Goal: Complete application form

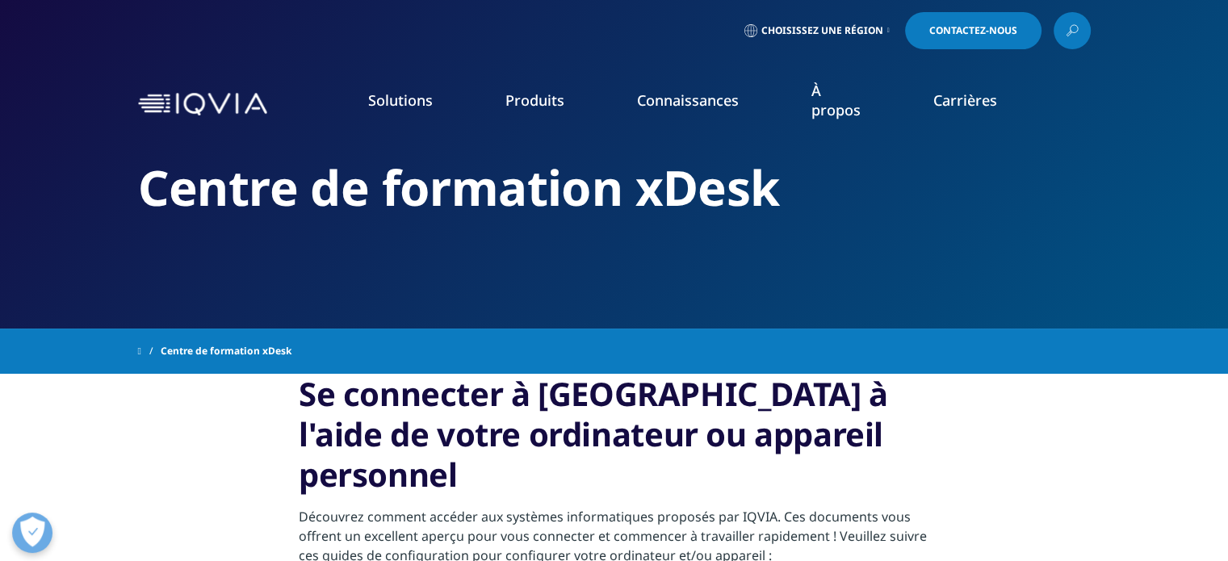
click at [979, 25] on font "Contactez-nous" at bounding box center [973, 30] width 88 height 14
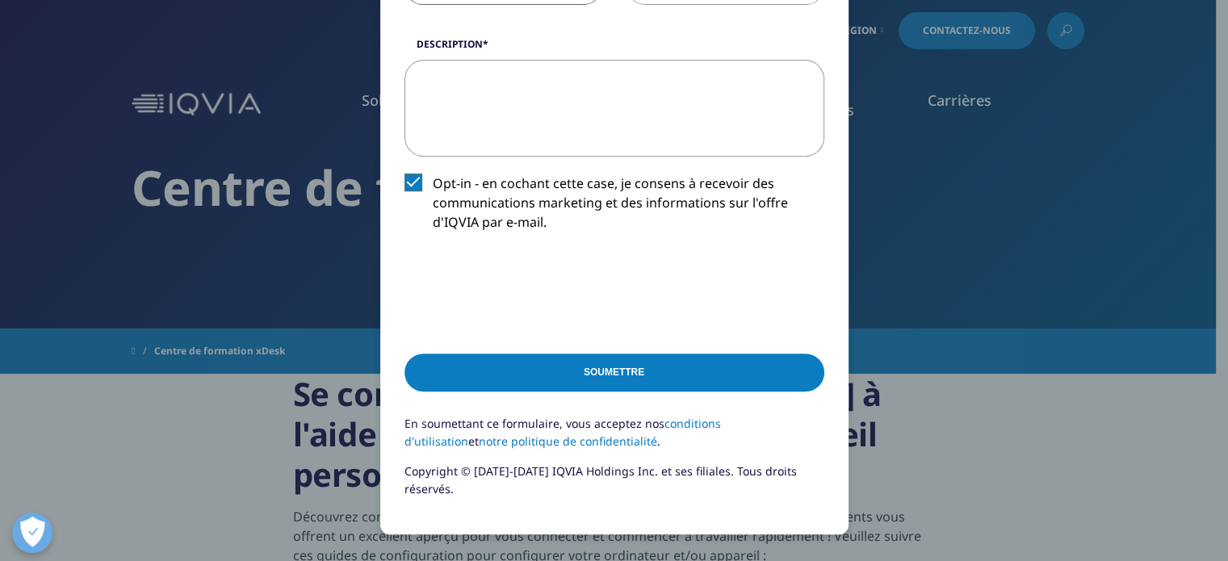
scroll to position [698, 0]
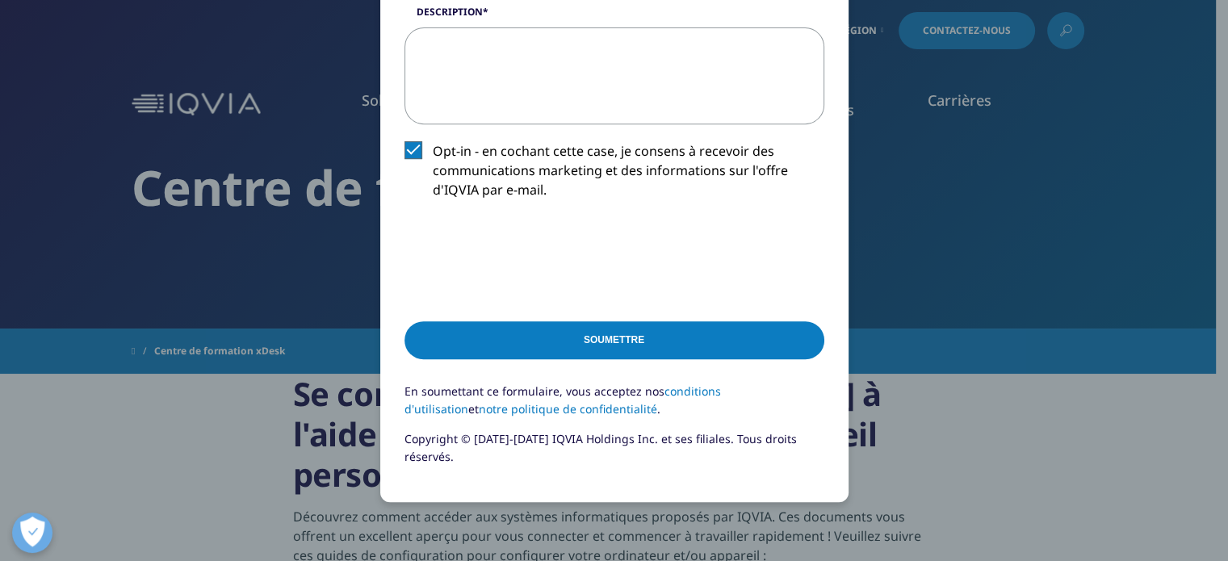
click at [643, 334] on input "Soumettre" at bounding box center [614, 340] width 420 height 38
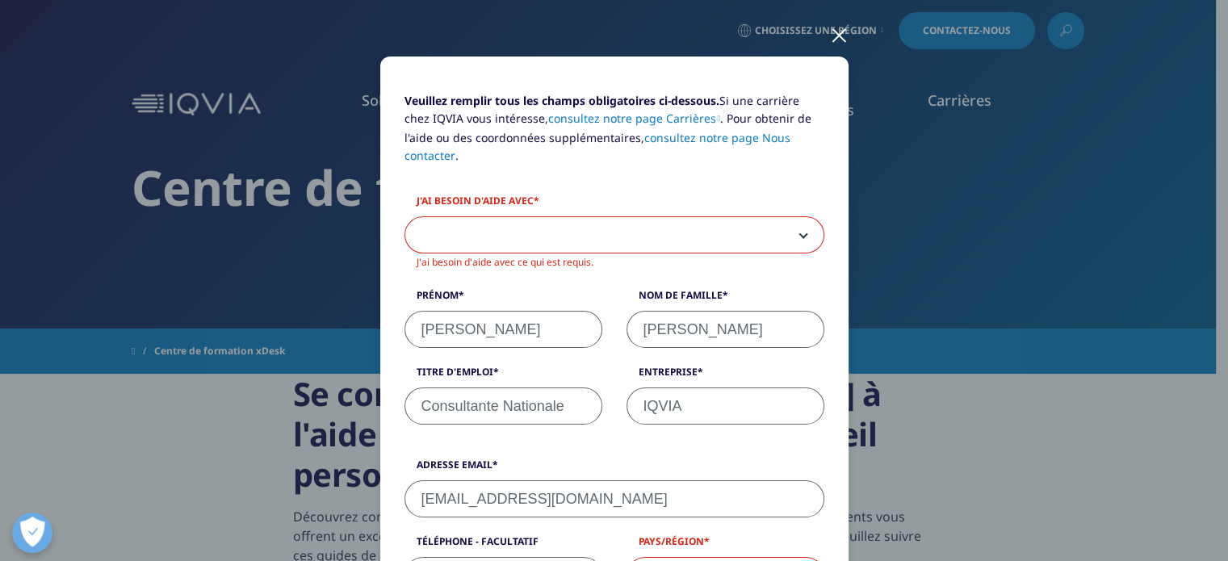
scroll to position [170, 0]
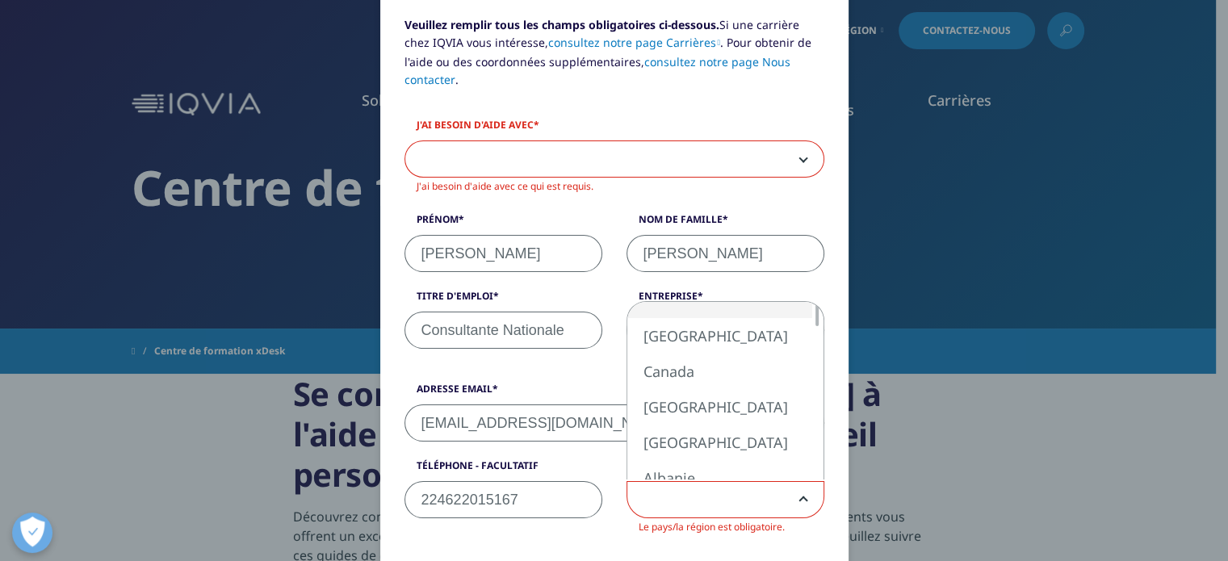
click at [800, 500] on b at bounding box center [800, 500] width 0 height 0
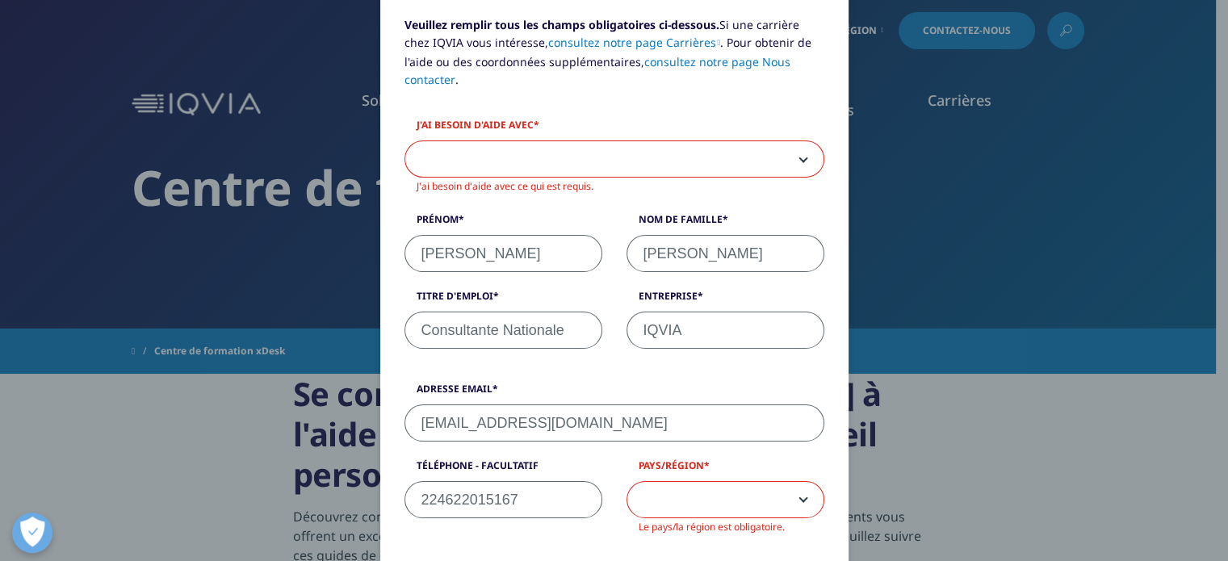
click at [800, 500] on b at bounding box center [800, 500] width 0 height 0
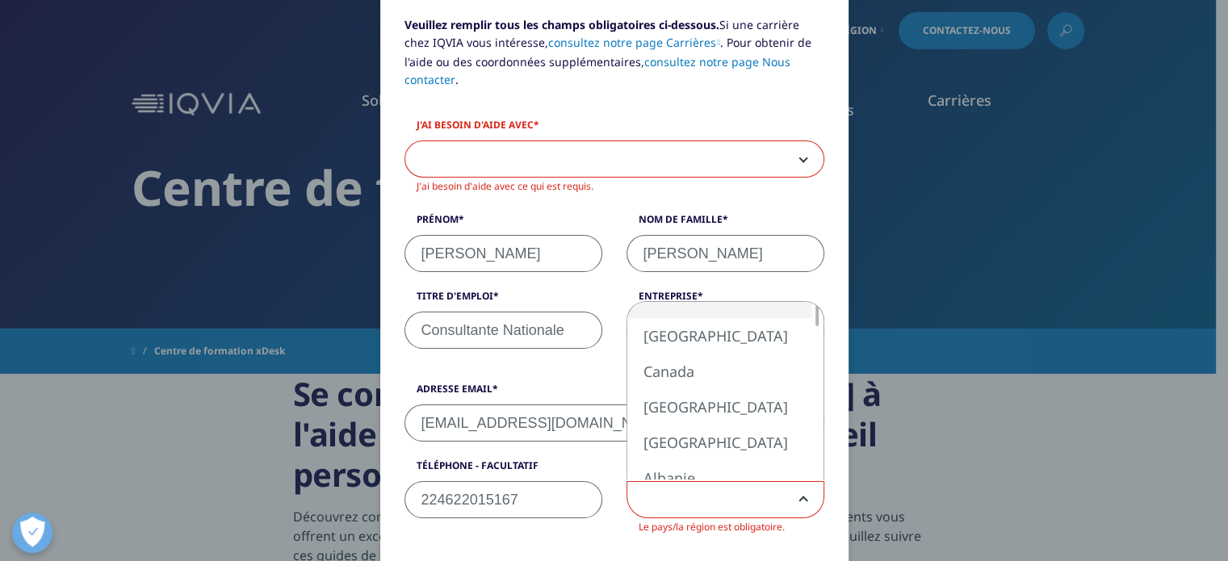
click at [800, 500] on b at bounding box center [800, 500] width 0 height 0
click at [810, 338] on div at bounding box center [816, 391] width 13 height 178
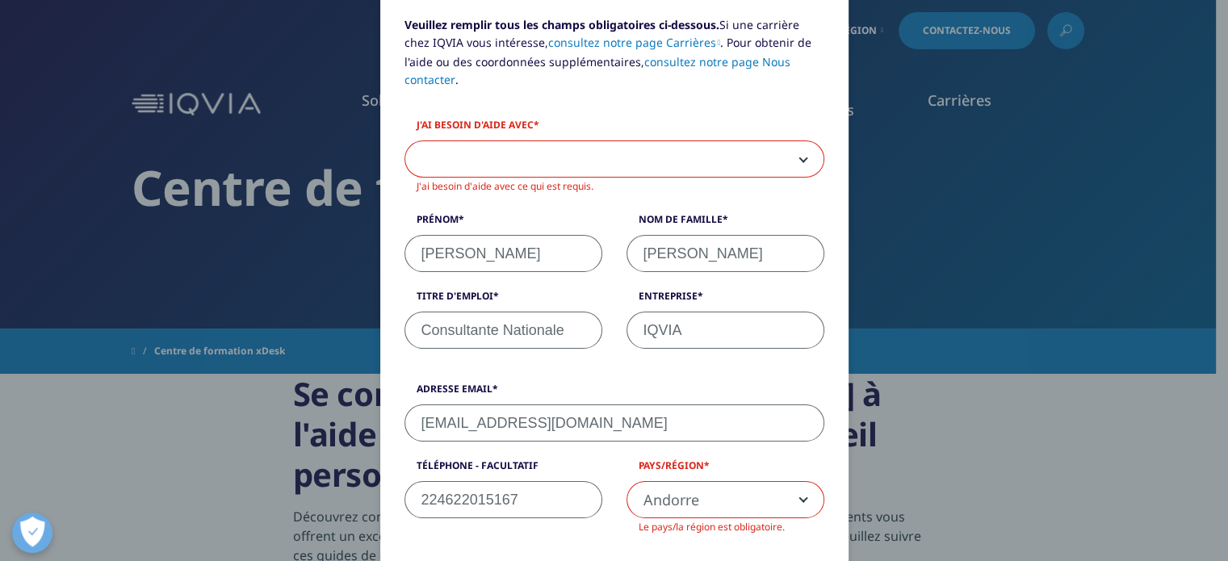
click at [801, 503] on span "Andorre" at bounding box center [725, 500] width 196 height 37
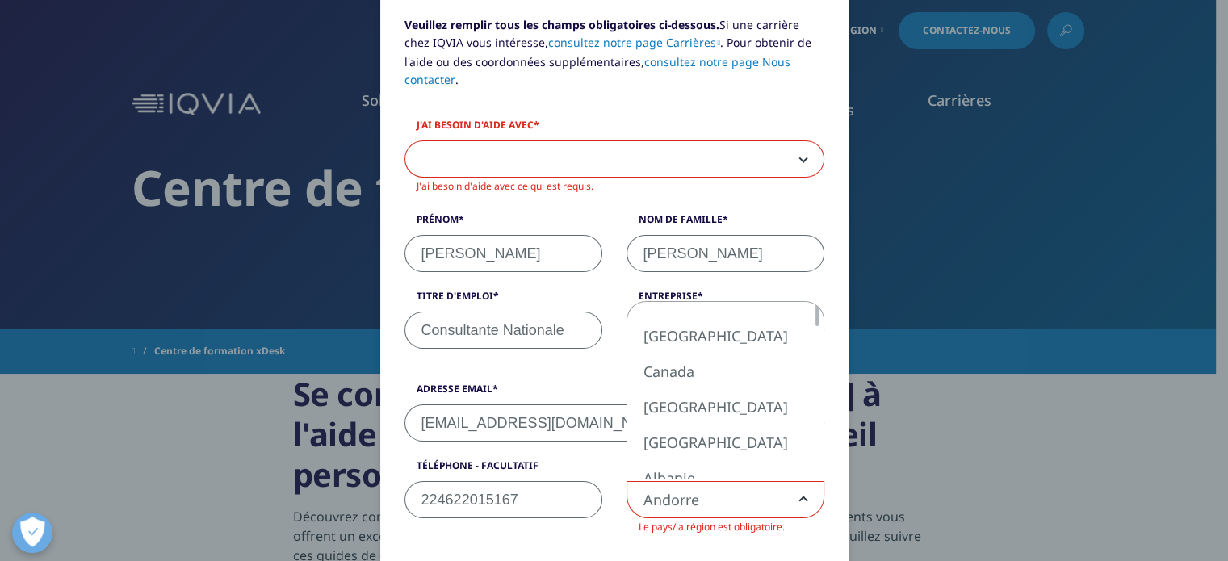
click at [810, 433] on div at bounding box center [816, 391] width 13 height 178
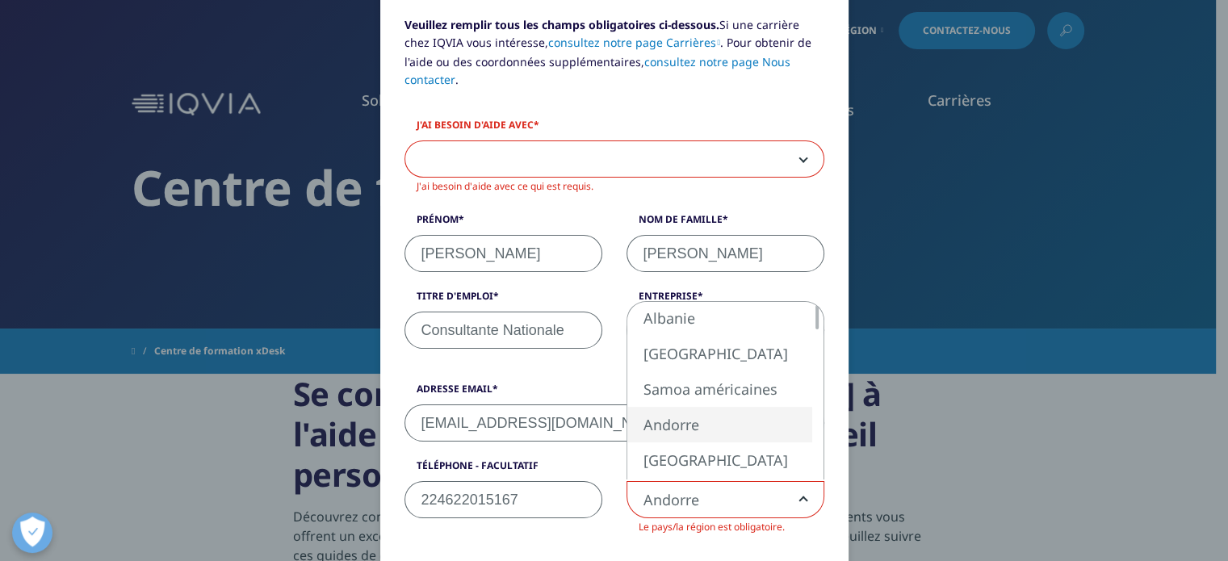
click at [810, 444] on div at bounding box center [816, 391] width 13 height 178
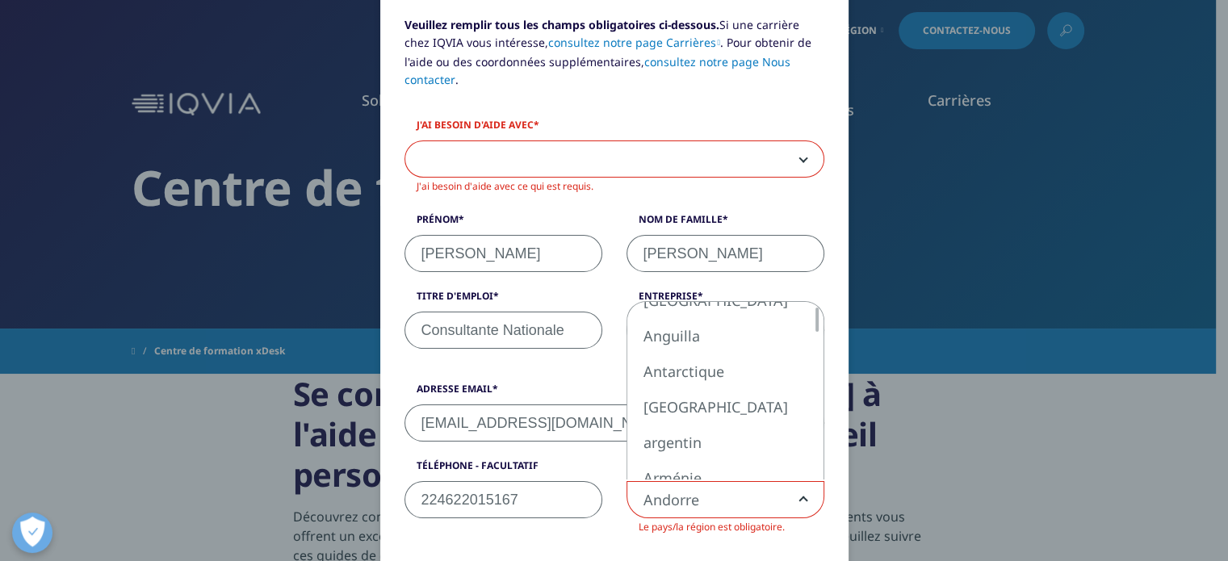
click at [810, 454] on div at bounding box center [816, 391] width 13 height 178
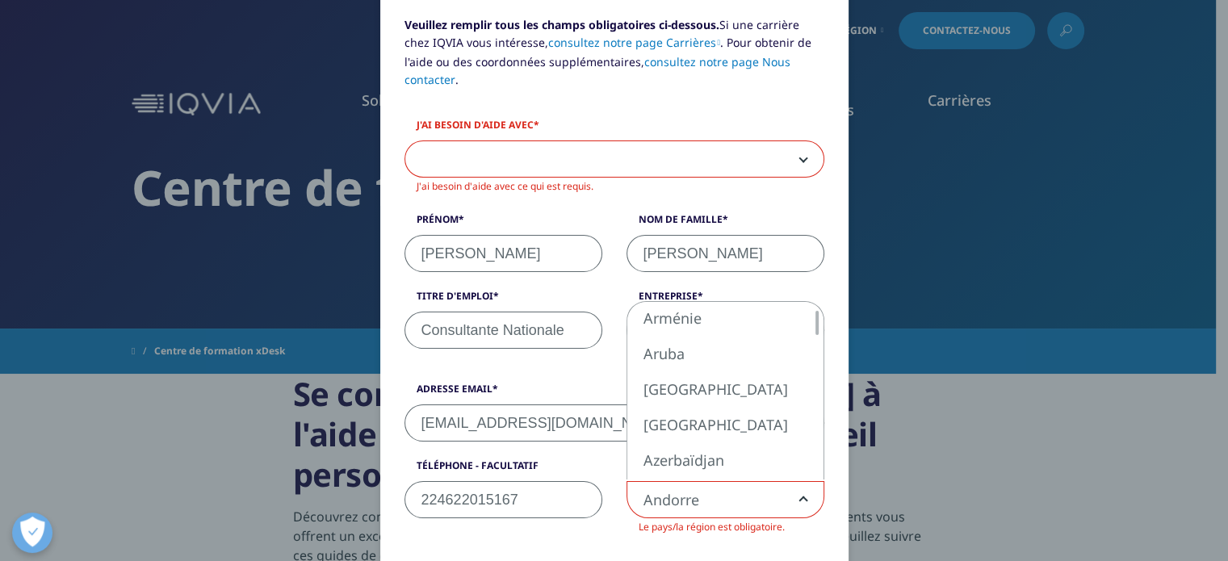
click at [810, 454] on div at bounding box center [816, 391] width 13 height 178
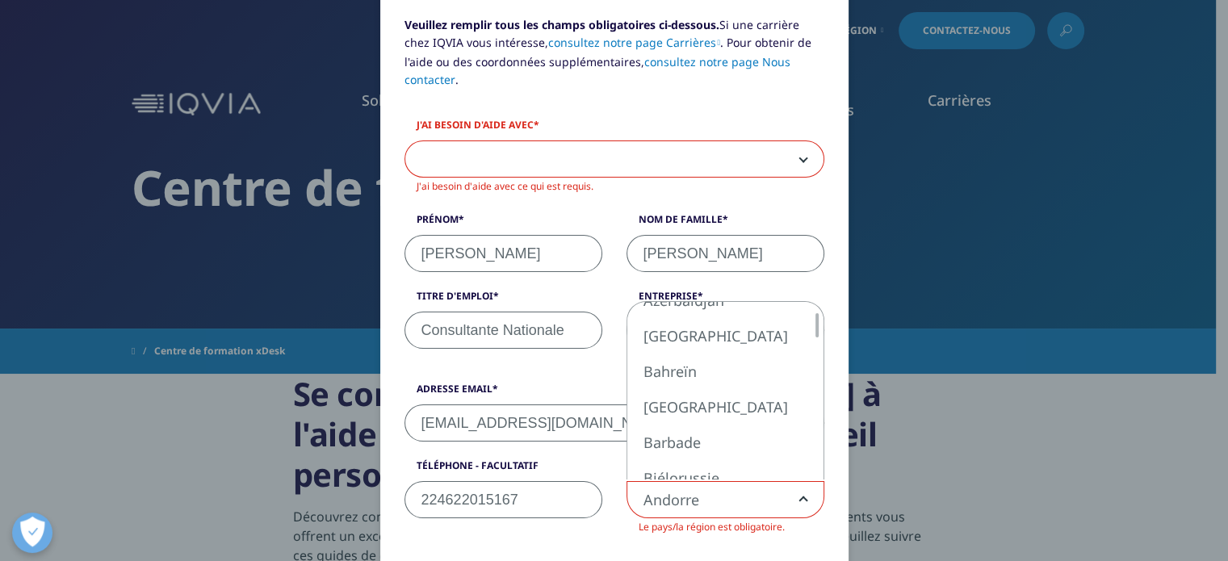
click at [810, 454] on div at bounding box center [816, 391] width 13 height 178
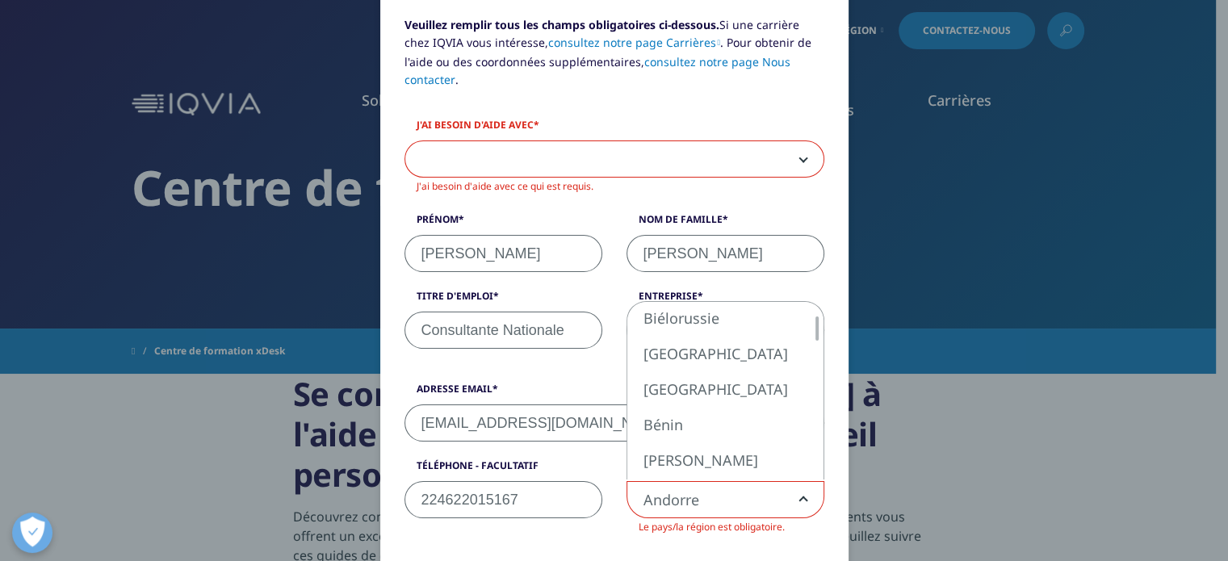
click at [810, 454] on div at bounding box center [816, 391] width 13 height 178
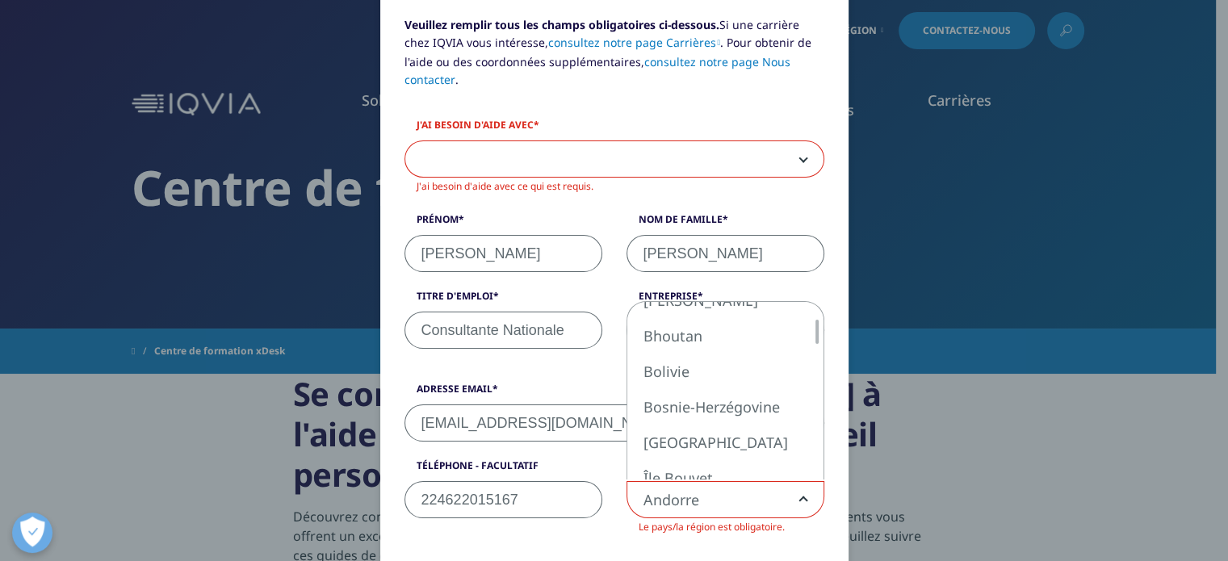
click at [810, 454] on div at bounding box center [816, 391] width 13 height 178
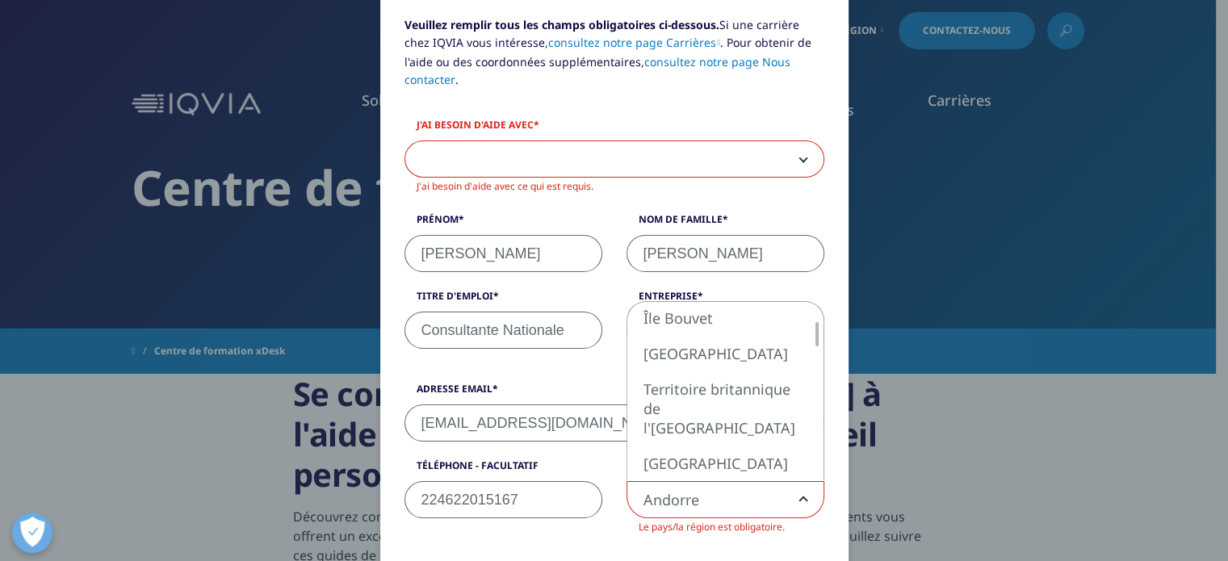
click at [810, 454] on div at bounding box center [816, 391] width 13 height 178
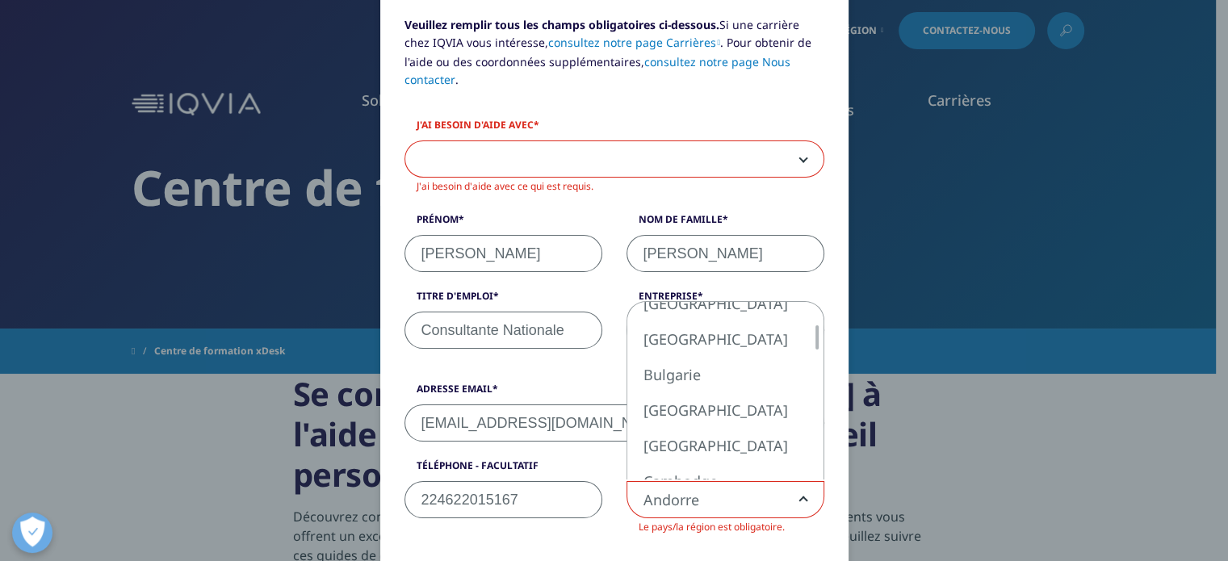
click at [810, 454] on div at bounding box center [816, 391] width 13 height 178
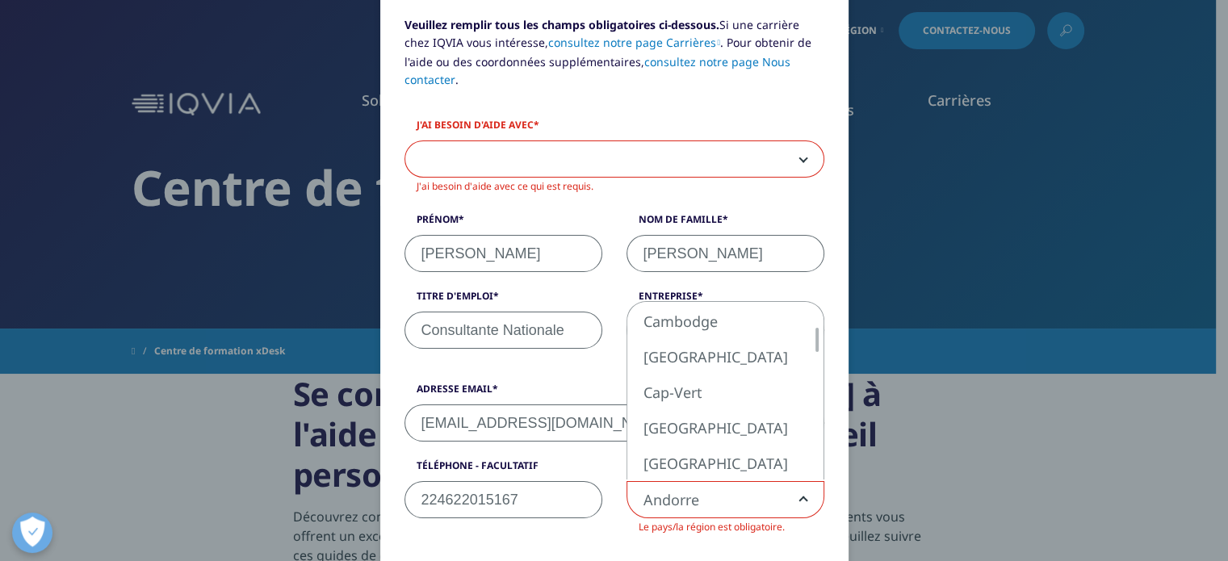
click at [810, 454] on div at bounding box center [816, 391] width 13 height 178
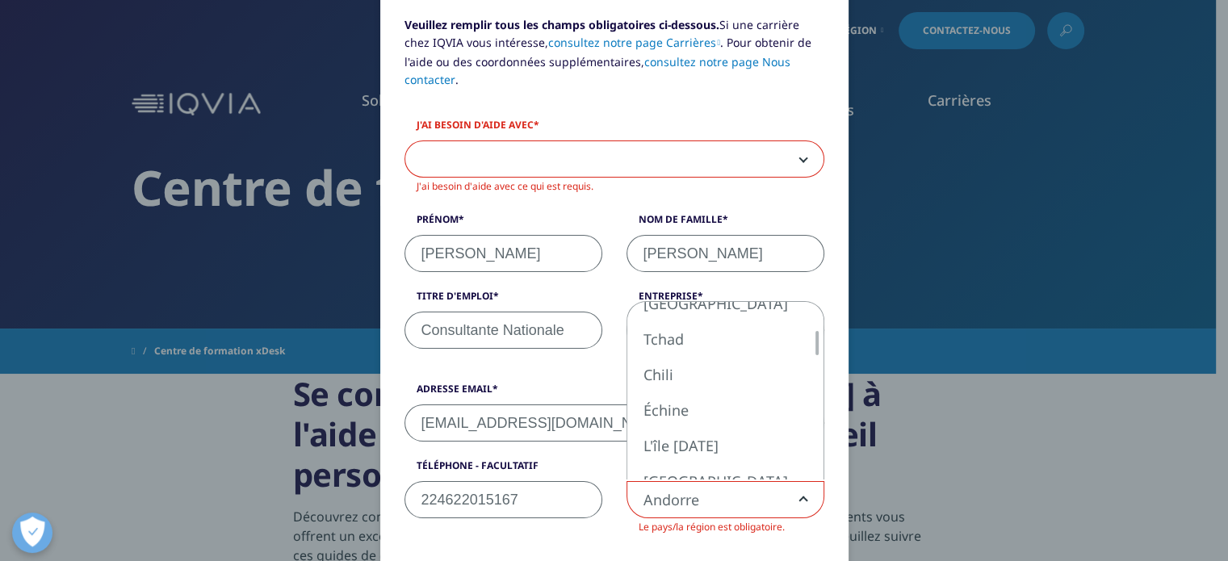
click at [810, 454] on div at bounding box center [816, 391] width 13 height 178
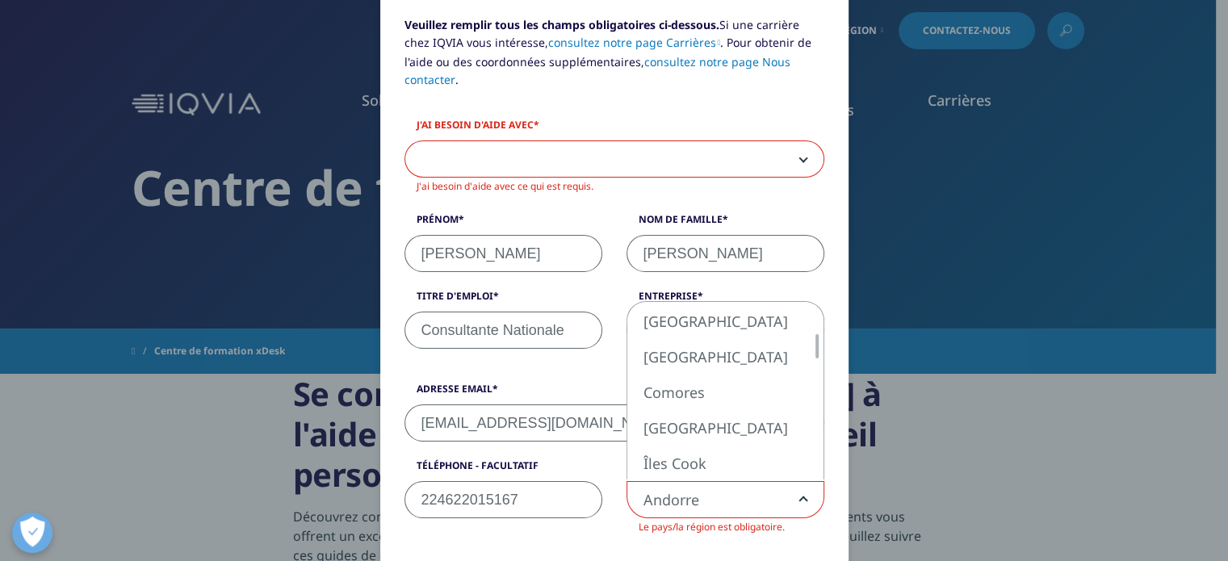
click at [810, 454] on div at bounding box center [816, 391] width 13 height 178
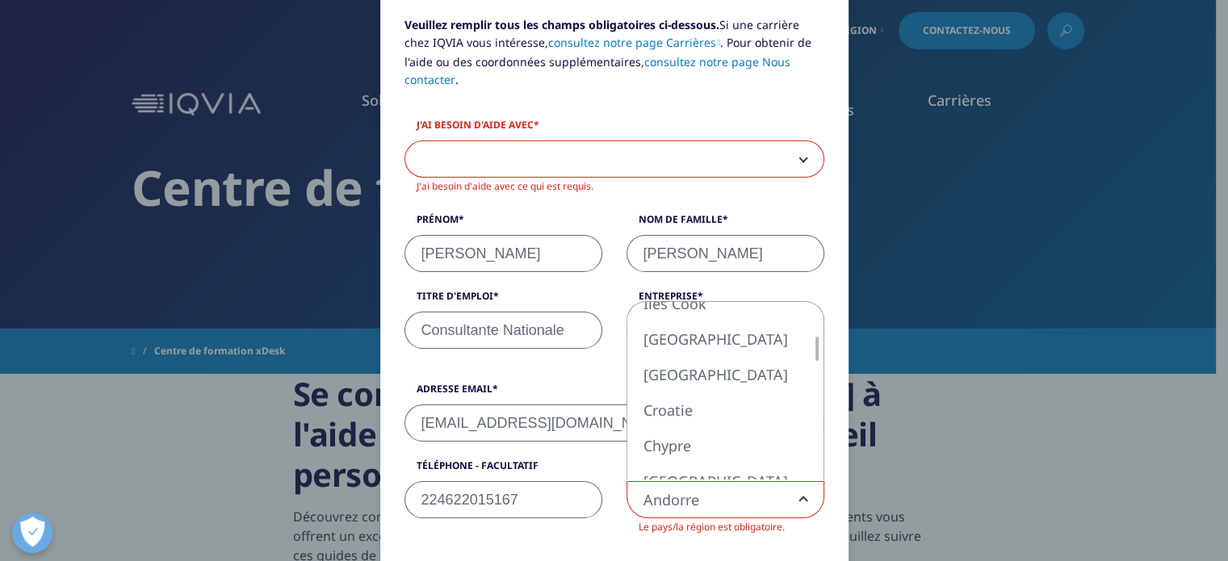
click at [810, 454] on div at bounding box center [816, 391] width 13 height 178
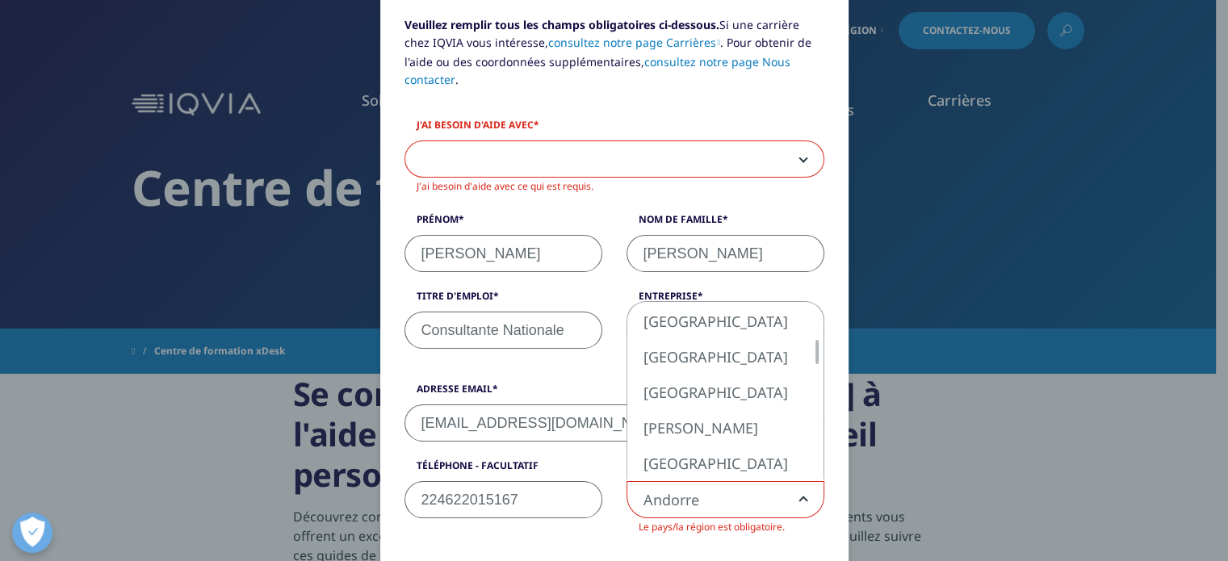
click at [810, 454] on div at bounding box center [816, 391] width 13 height 178
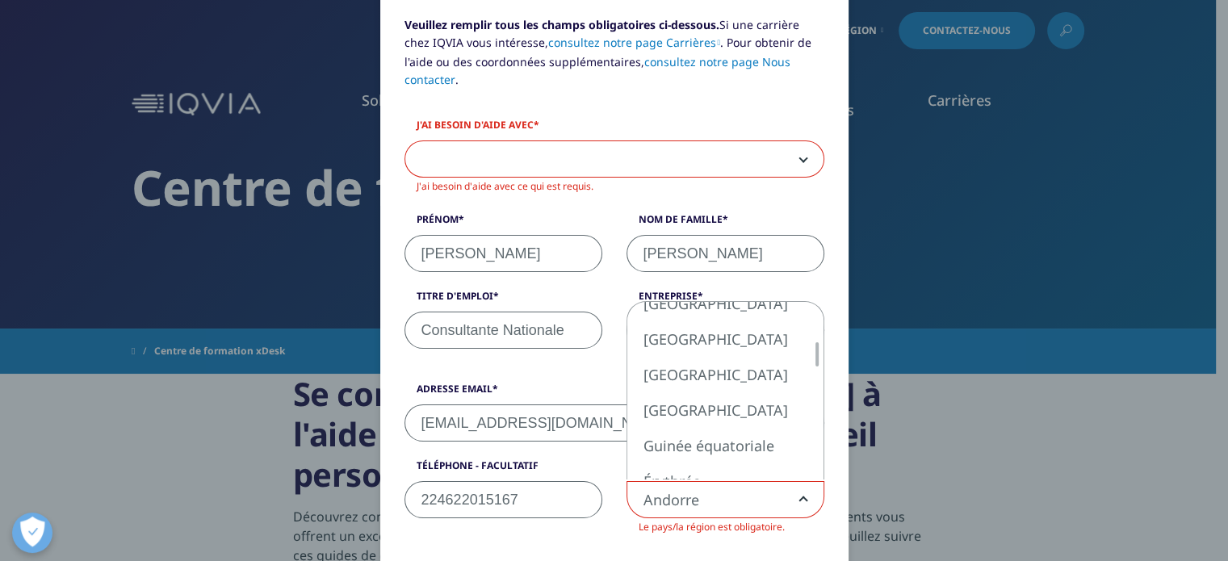
click at [810, 454] on div at bounding box center [816, 391] width 13 height 178
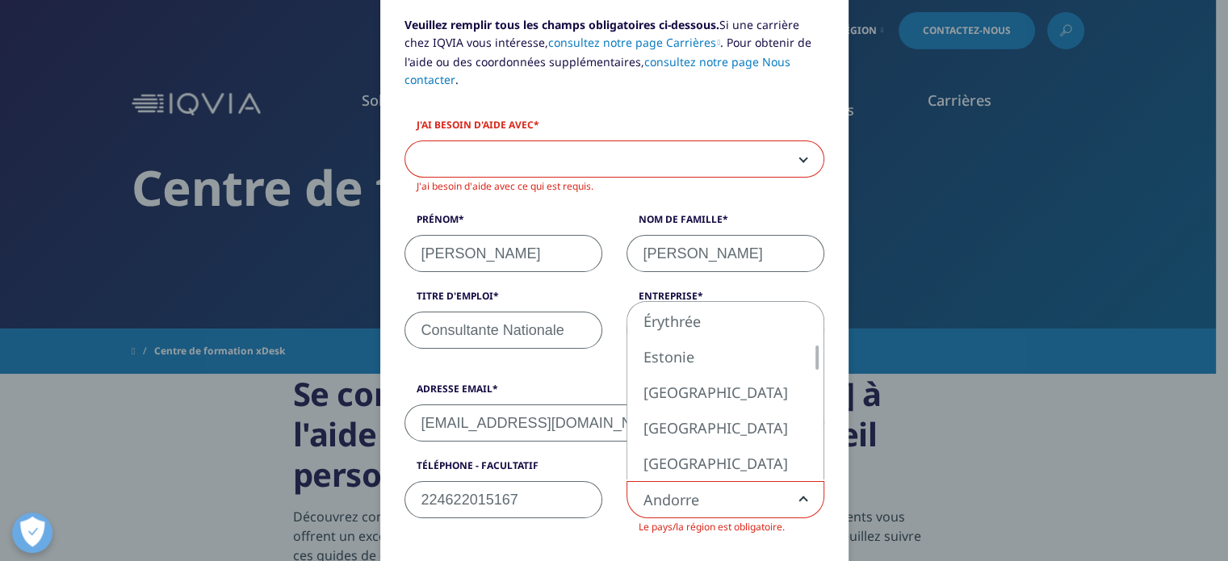
click at [810, 454] on div at bounding box center [816, 391] width 13 height 178
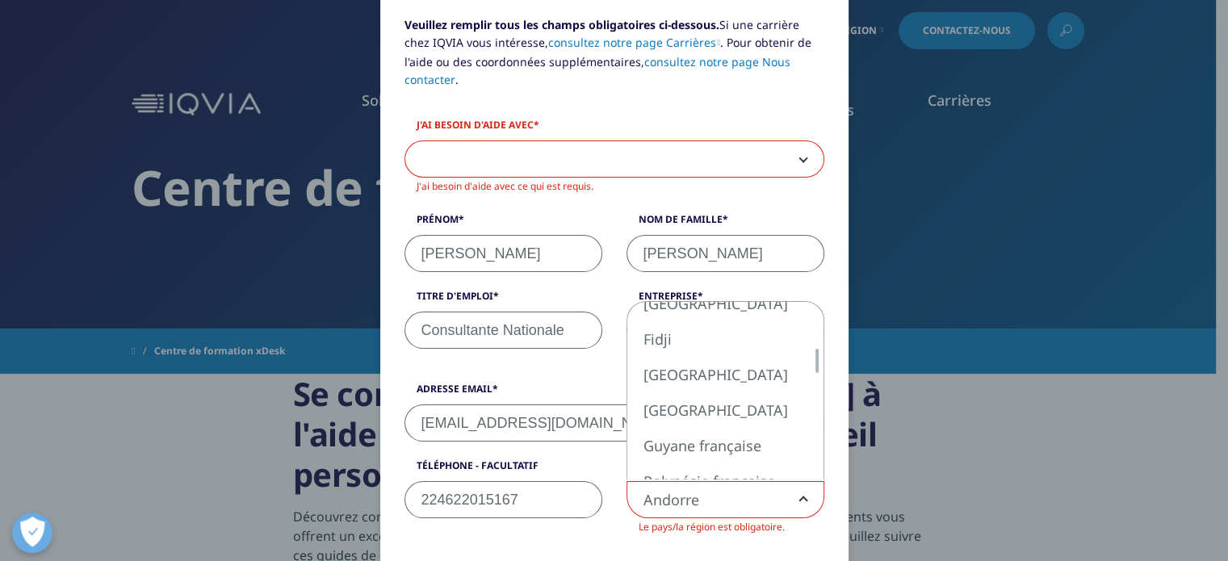
click at [810, 454] on div at bounding box center [816, 391] width 13 height 178
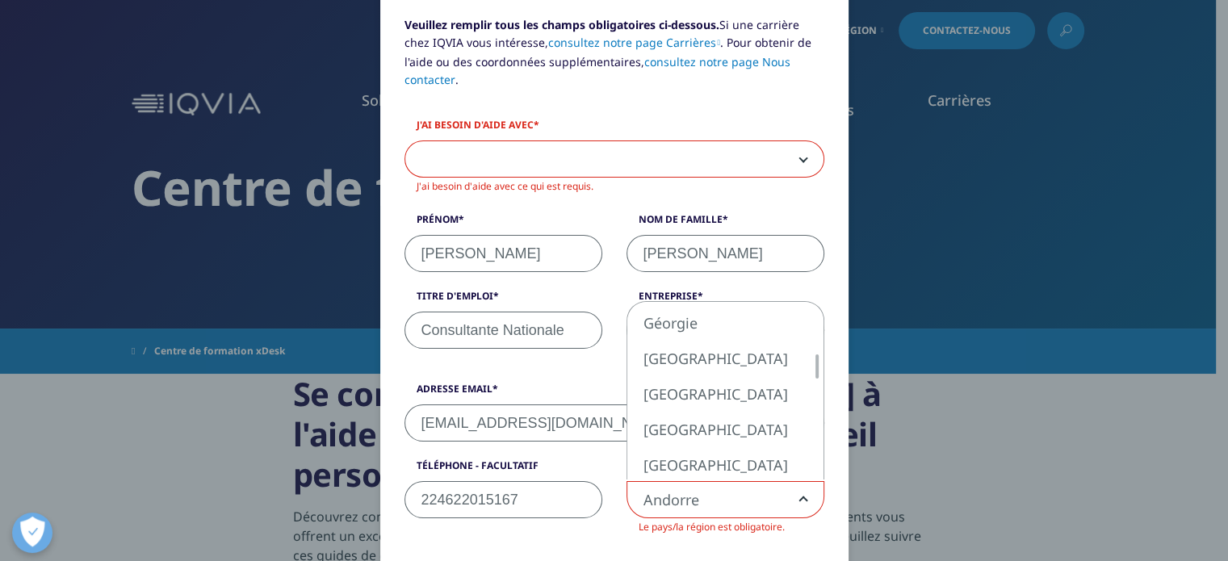
click at [810, 454] on div at bounding box center [816, 391] width 13 height 178
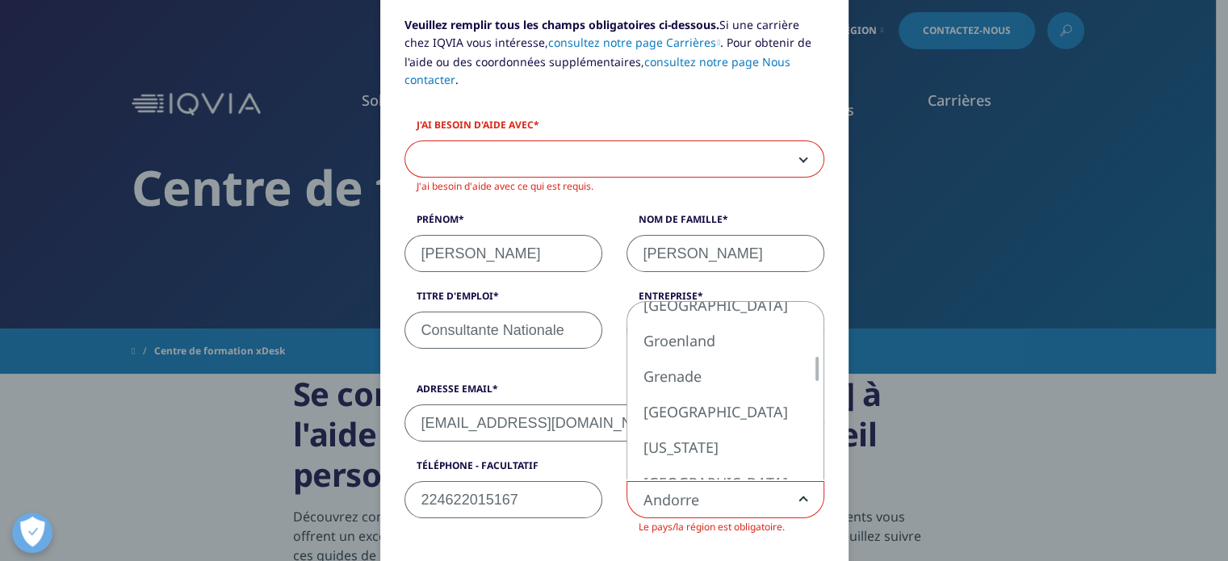
click at [810, 454] on div at bounding box center [816, 391] width 13 height 178
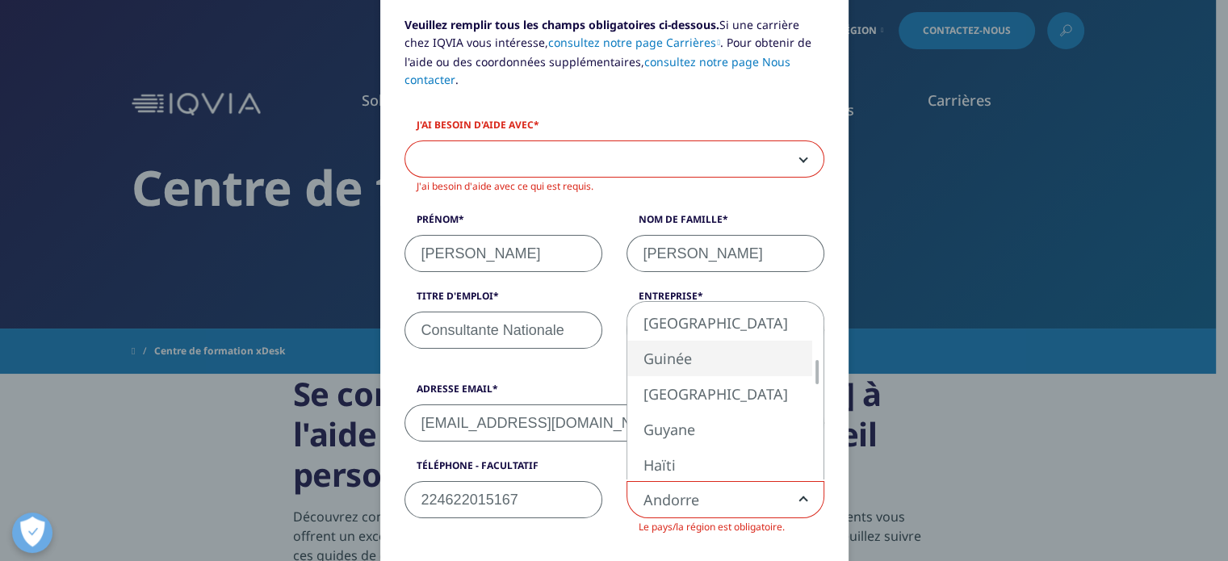
select select "Guinea"
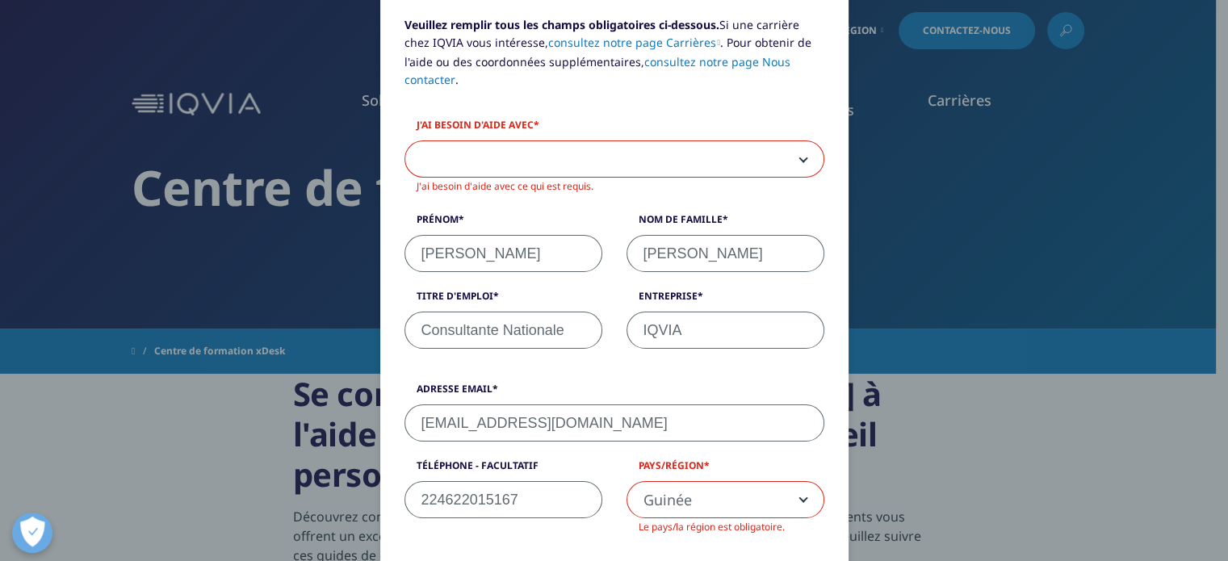
click at [820, 535] on div "Adresse email [EMAIL_ADDRESS][DOMAIN_NAME] Téléphone - Facultatif [PHONE_NUMBER…" at bounding box center [614, 467] width 444 height 171
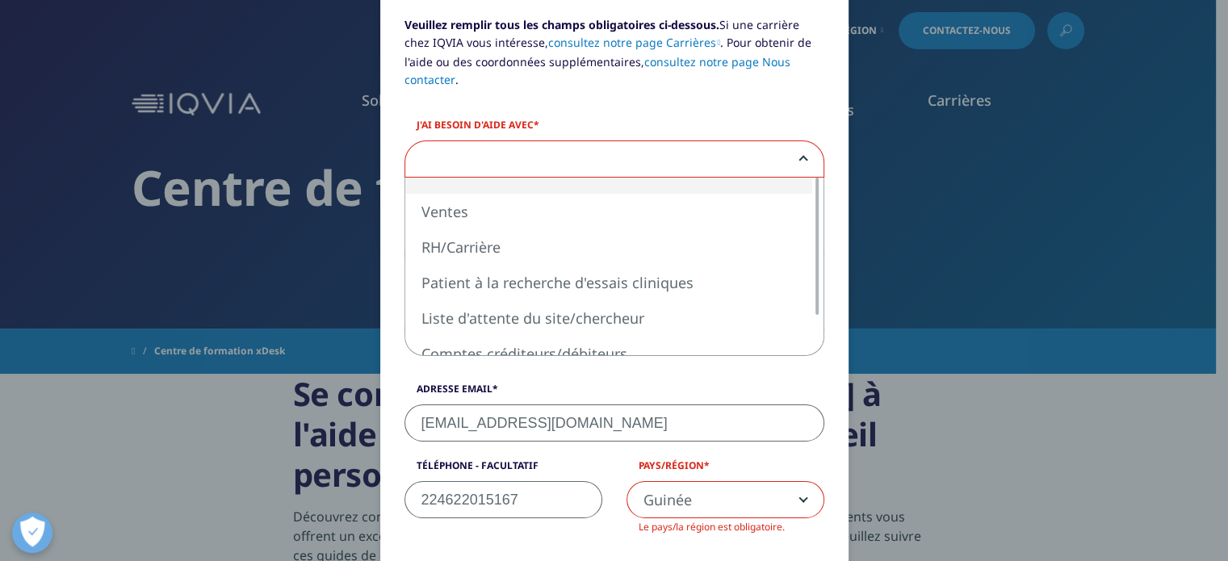
click at [800, 159] on b at bounding box center [800, 159] width 0 height 0
click at [810, 322] on div at bounding box center [816, 267] width 13 height 178
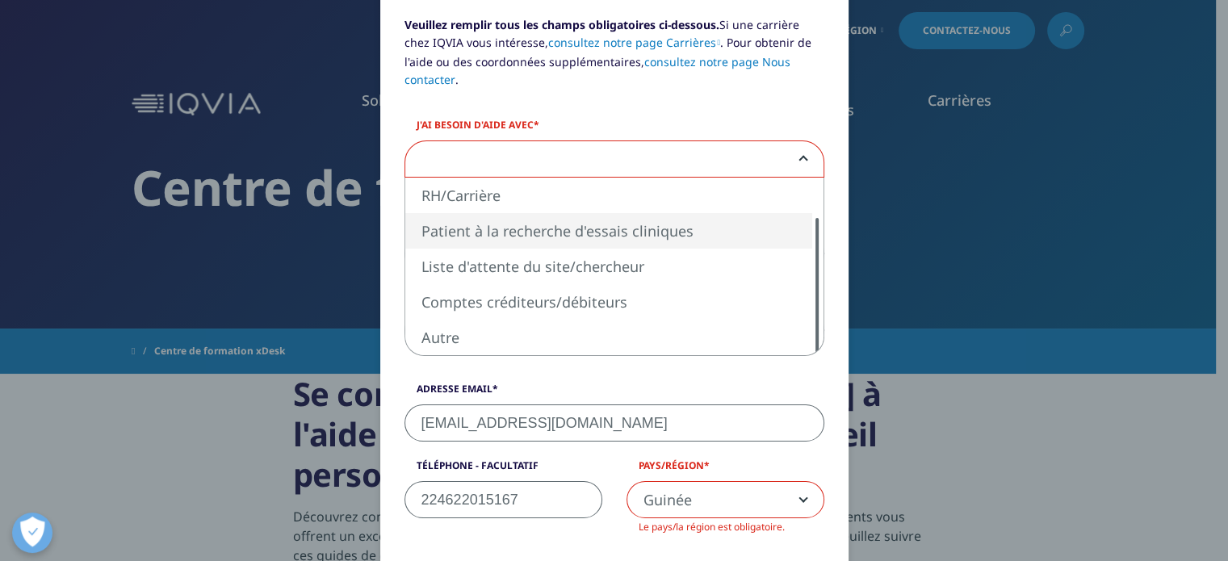
click at [810, 322] on div at bounding box center [816, 286] width 13 height 137
click at [810, 338] on div at bounding box center [816, 286] width 13 height 137
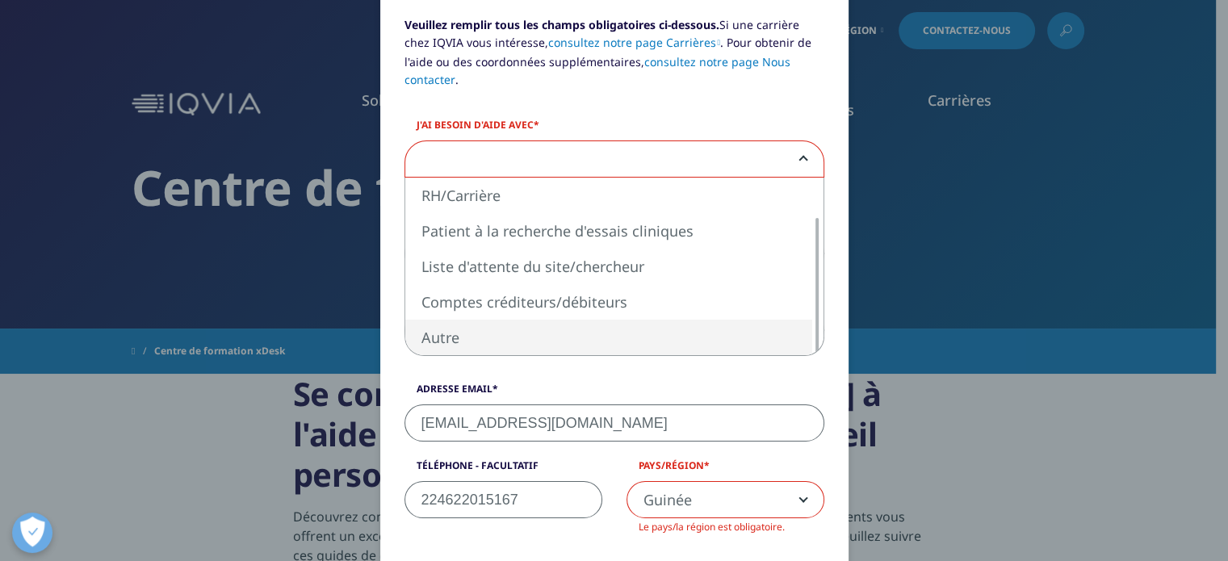
click at [810, 209] on div at bounding box center [816, 267] width 13 height 178
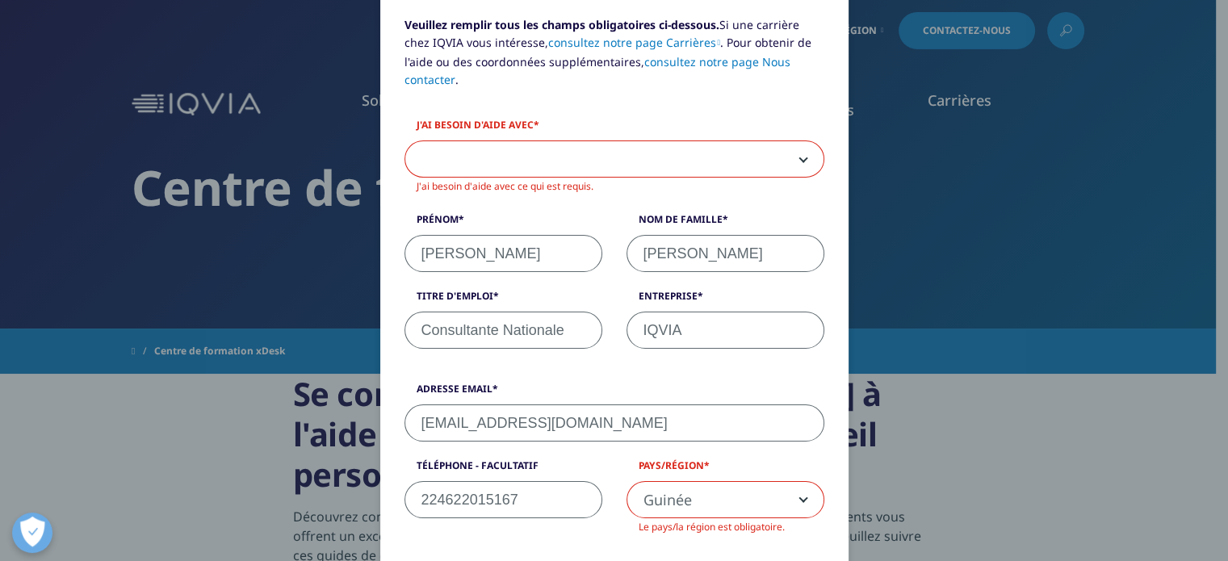
click at [810, 175] on span at bounding box center [614, 159] width 418 height 37
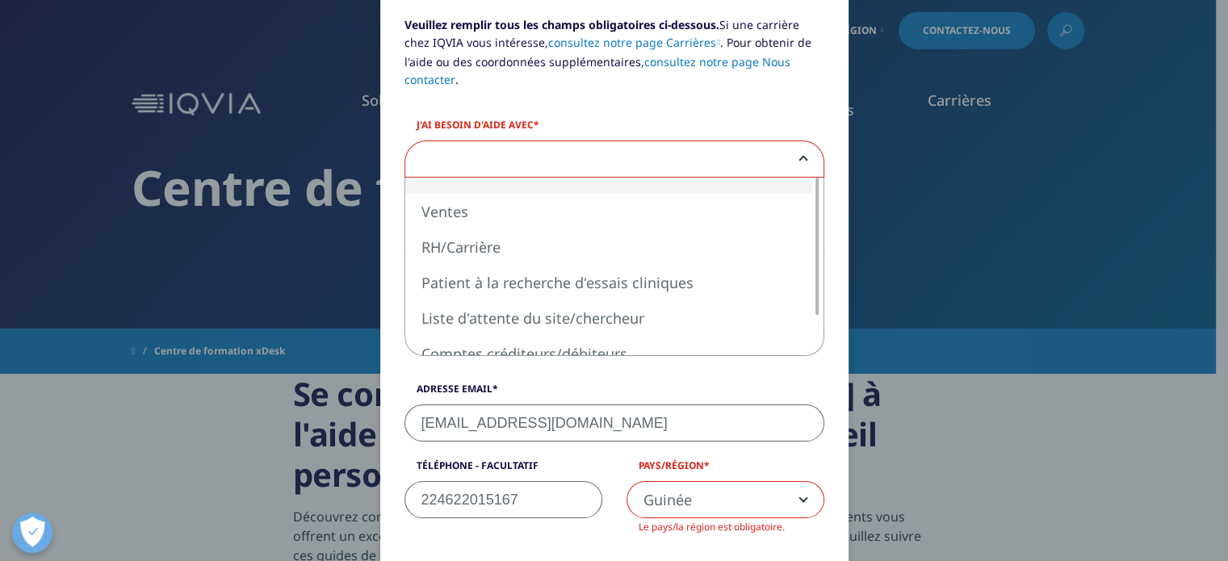
click at [802, 161] on span at bounding box center [614, 159] width 418 height 37
click at [810, 319] on div at bounding box center [816, 267] width 13 height 178
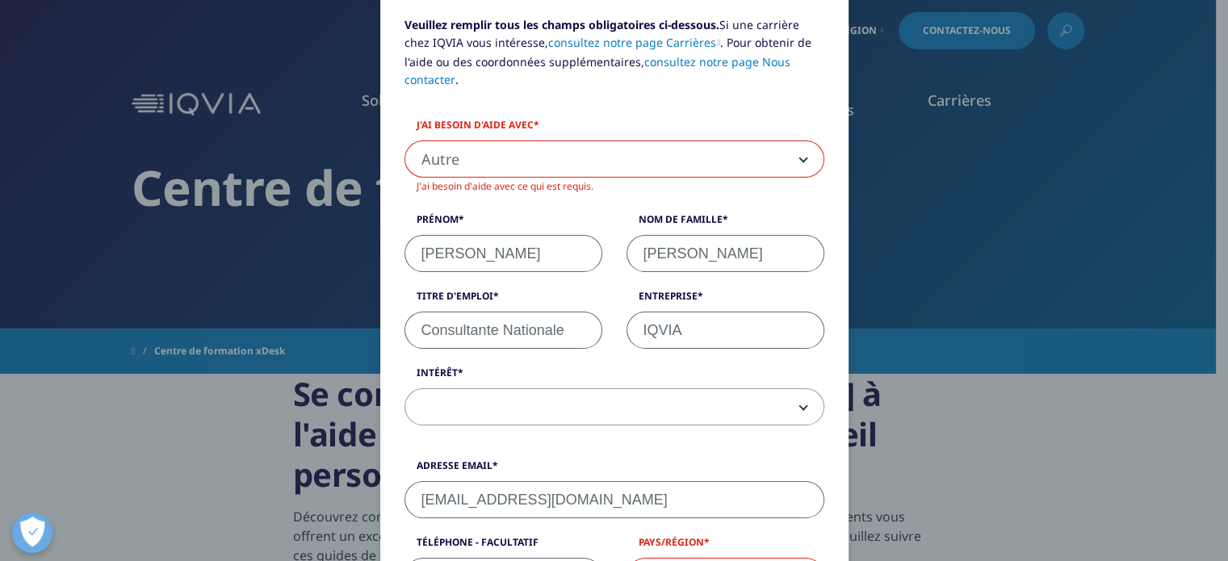
click at [800, 159] on b at bounding box center [800, 159] width 0 height 0
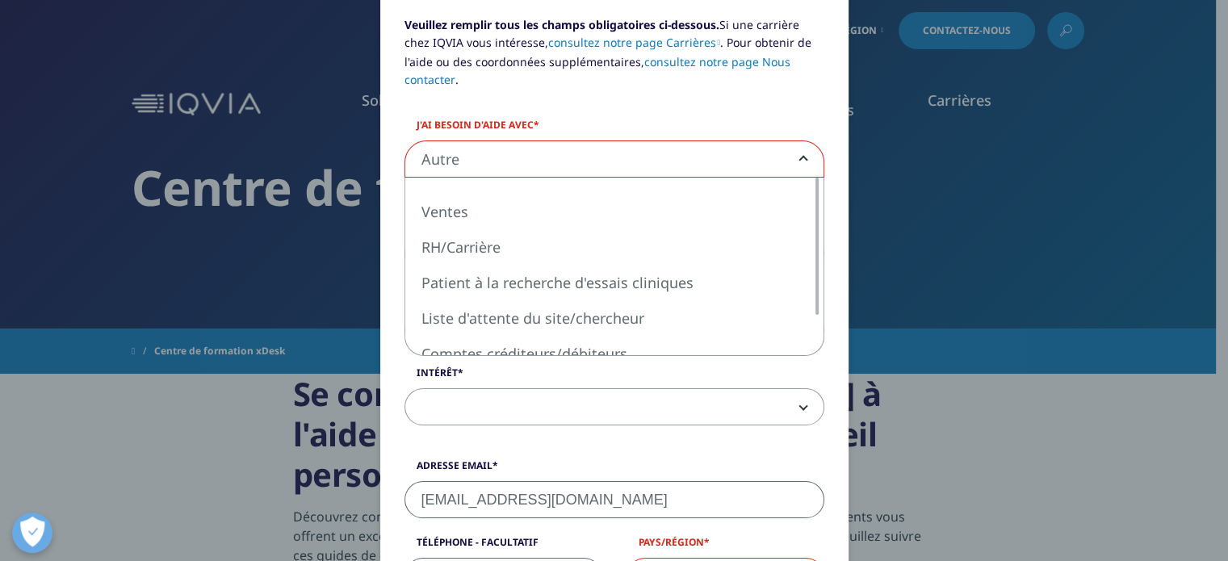
click at [800, 159] on b at bounding box center [800, 159] width 0 height 0
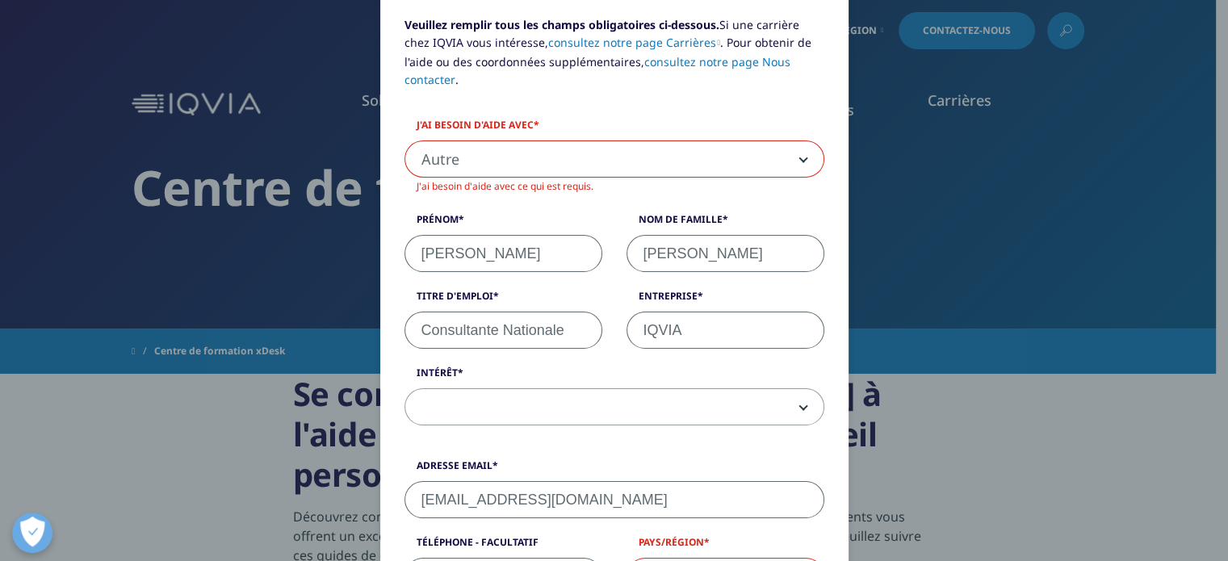
click at [800, 159] on b at bounding box center [800, 159] width 0 height 0
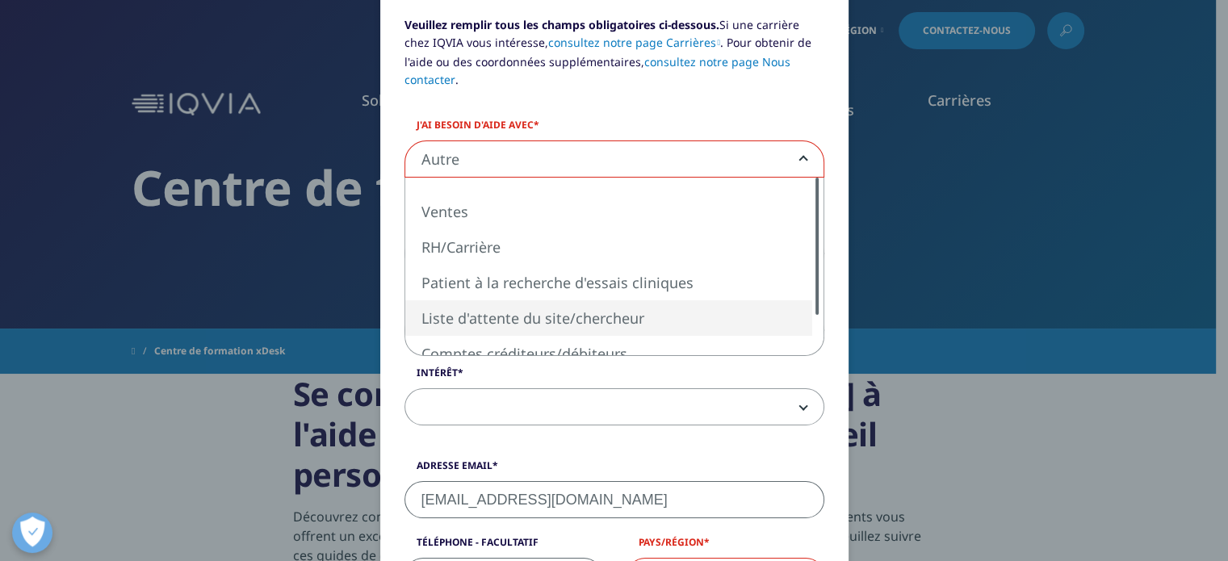
click at [815, 311] on div at bounding box center [816, 246] width 3 height 137
click at [810, 330] on div at bounding box center [816, 267] width 13 height 178
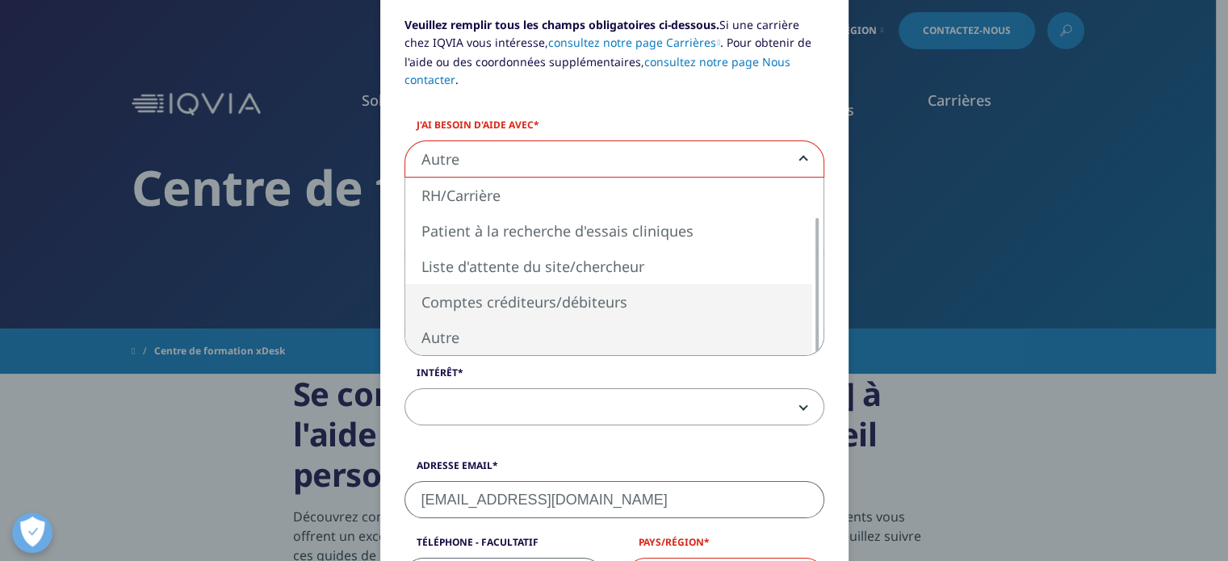
select select "Accounts Payable Receivable"
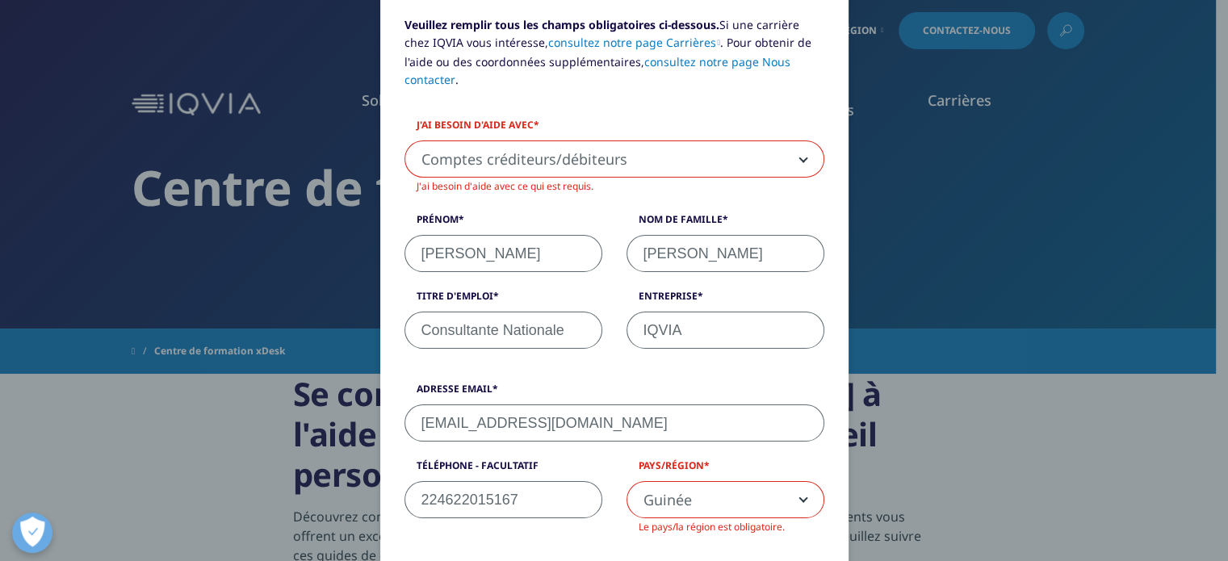
click at [994, 459] on div "Veuillez remplir tous les champs obligatoires ci-dessous. Si une carrière chez …" at bounding box center [614, 554] width 953 height 1449
click at [1016, 517] on div "Veuillez remplir tous les champs obligatoires ci-dessous. Si une carrière chez …" at bounding box center [614, 554] width 953 height 1449
click at [912, 232] on div "Veuillez remplir tous les champs obligatoires ci-dessous. Si une carrière chez …" at bounding box center [614, 554] width 953 height 1449
click at [856, 40] on div "Veuillez remplir tous les champs obligatoires ci-dessous. Si une carrière chez …" at bounding box center [614, 554] width 953 height 1449
click at [875, 17] on div "Veuillez remplir tous les champs obligatoires ci-dessous. Si une carrière chez …" at bounding box center [614, 554] width 953 height 1449
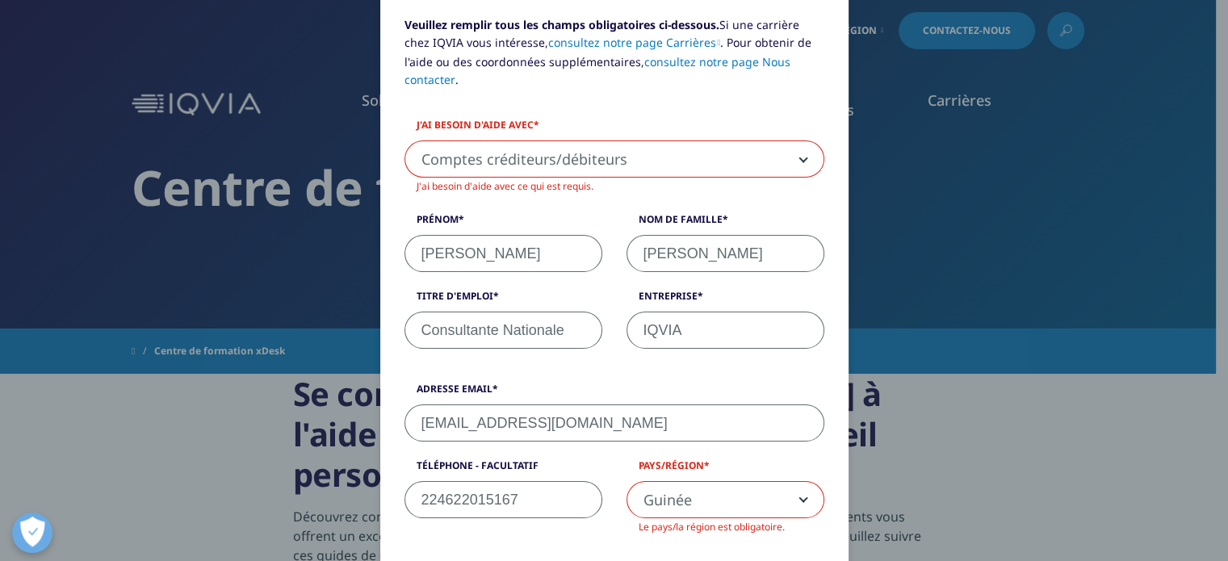
click at [953, 16] on div "Veuillez remplir tous les champs obligatoires ci-dessous. Si une carrière chez …" at bounding box center [614, 554] width 953 height 1449
click at [956, 27] on div "Veuillez remplir tous les champs obligatoires ci-dessous. Si une carrière chez …" at bounding box center [614, 554] width 953 height 1449
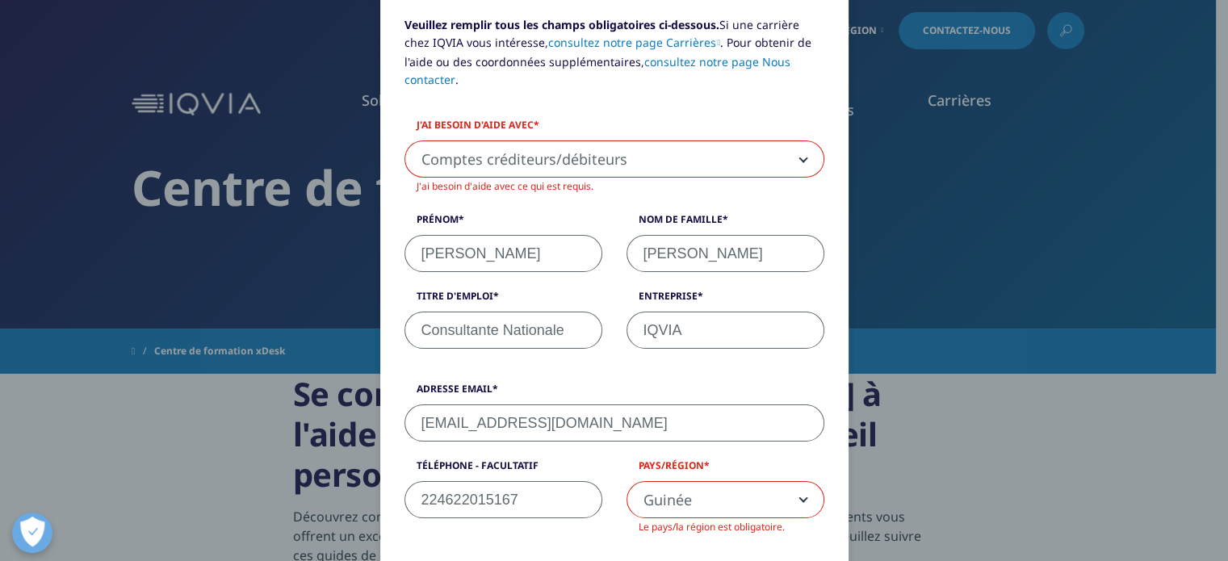
click at [862, 35] on div "Veuillez remplir tous les champs obligatoires ci-dessous. Si une carrière chez …" at bounding box center [614, 554] width 953 height 1449
click at [868, 28] on div "Veuillez remplir tous les champs obligatoires ci-dessous. Si une carrière chez …" at bounding box center [614, 554] width 953 height 1449
click at [1062, 30] on div "Veuillez remplir tous les champs obligatoires ci-dessous. Si une carrière chez …" at bounding box center [614, 554] width 953 height 1449
click at [979, 510] on div "Veuillez remplir tous les champs obligatoires ci-dessous. Si une carrière chez …" at bounding box center [614, 554] width 953 height 1449
click at [216, 100] on div "Veuillez remplir tous les champs obligatoires ci-dessous. Si une carrière chez …" at bounding box center [614, 554] width 953 height 1449
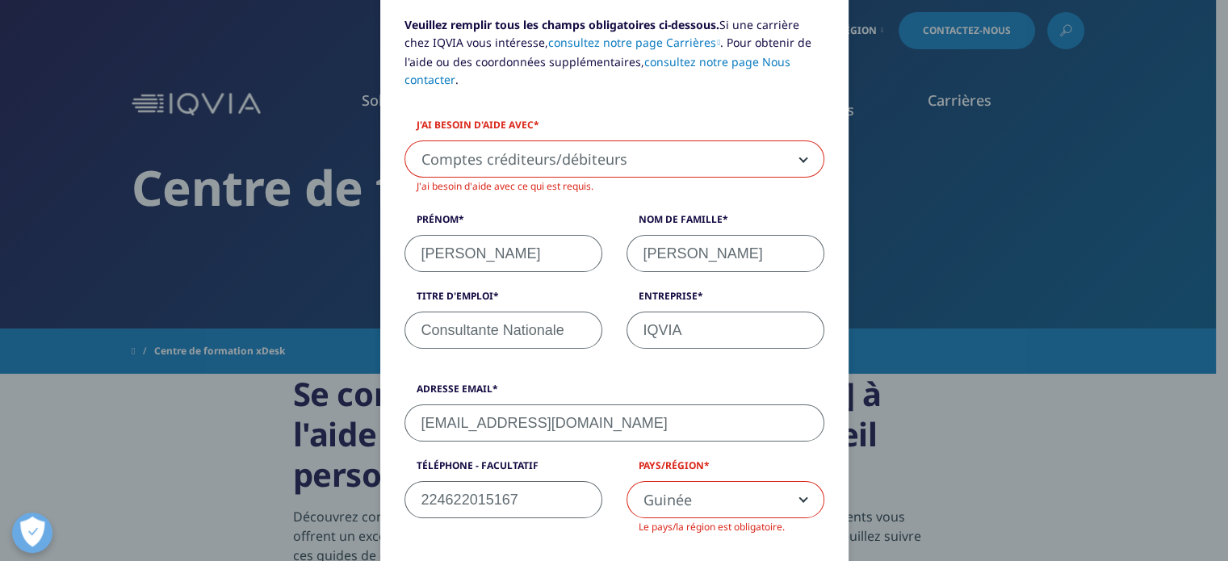
click at [207, 350] on div "Veuillez remplir tous les champs obligatoires ci-dessous. Si une carrière chez …" at bounding box center [614, 554] width 953 height 1449
click at [245, 235] on div "Veuillez remplir tous les champs obligatoires ci-dessous. Si une carrière chez …" at bounding box center [614, 554] width 953 height 1449
